Goal: Information Seeking & Learning: Learn about a topic

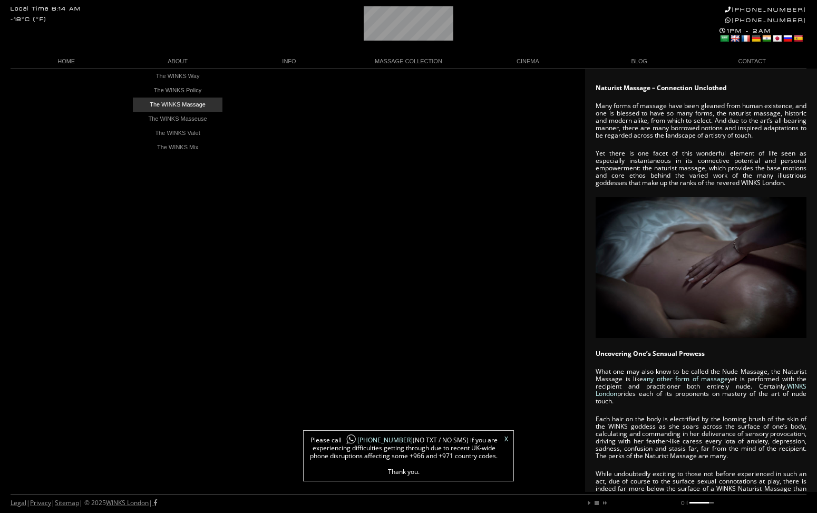
click at [187, 104] on link "The WINKS Massage" at bounding box center [178, 104] width 90 height 14
